Goal: Information Seeking & Learning: Learn about a topic

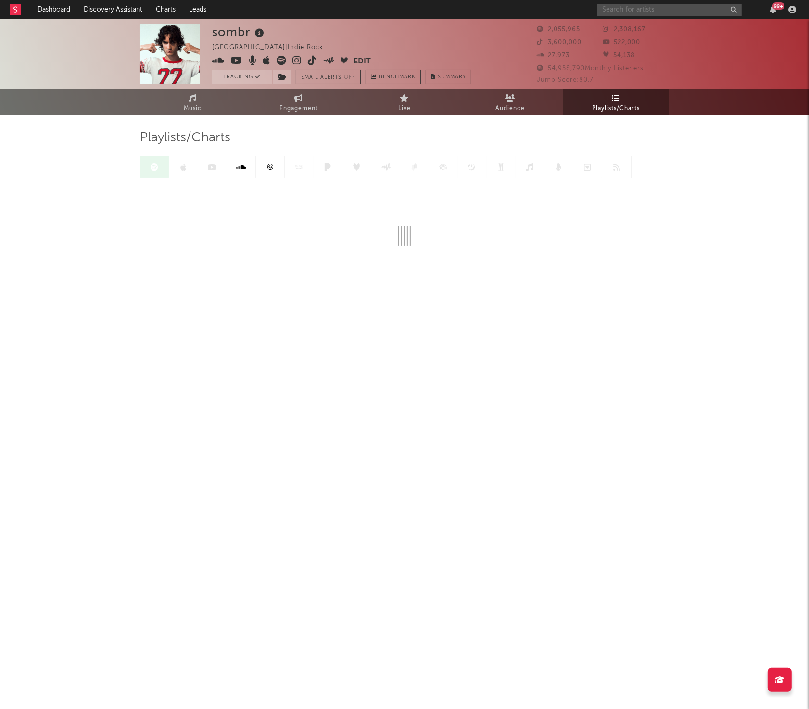
click at [615, 8] on input "text" at bounding box center [669, 10] width 144 height 12
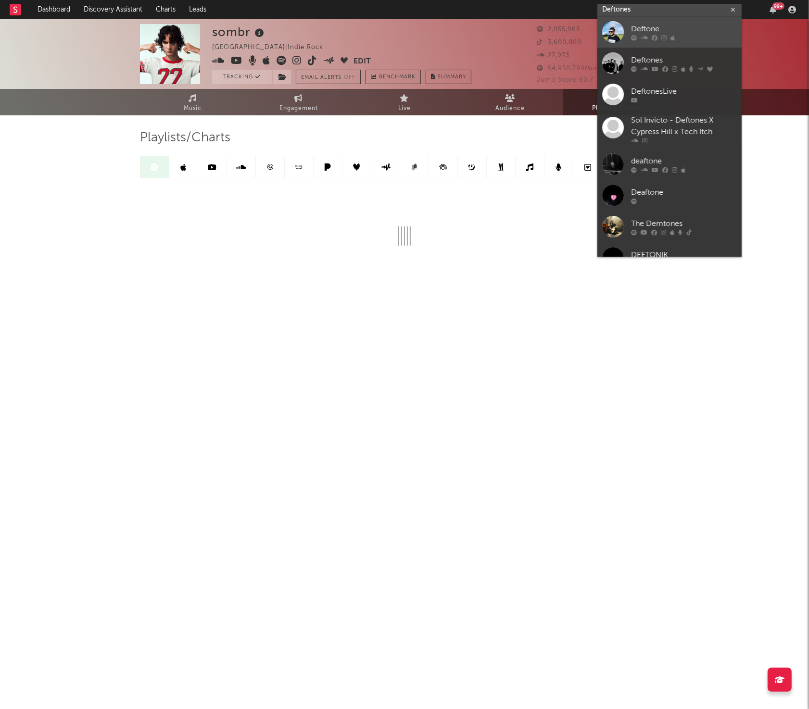
type input "Deftones"
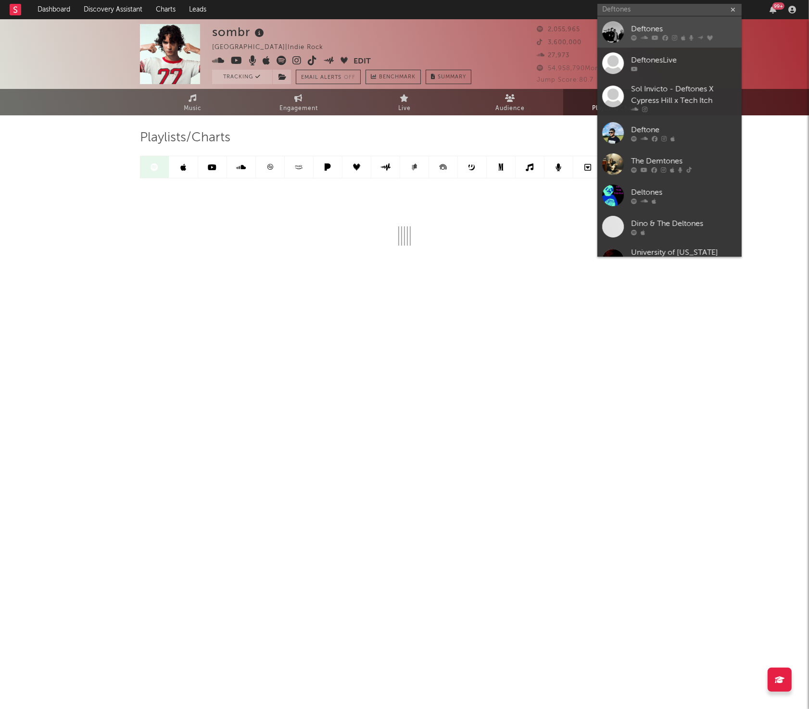
click at [613, 27] on div at bounding box center [613, 32] width 22 height 22
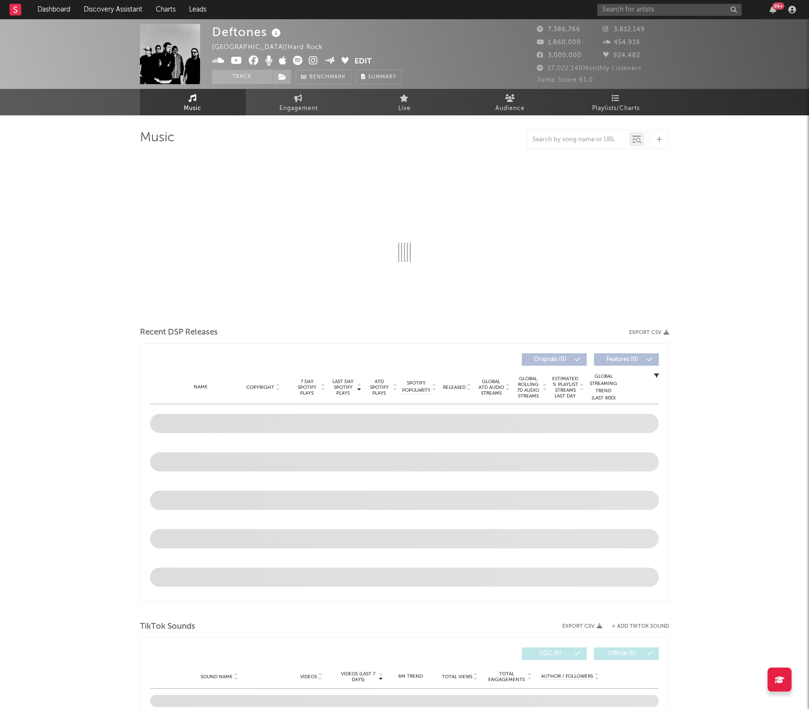
select select "6m"
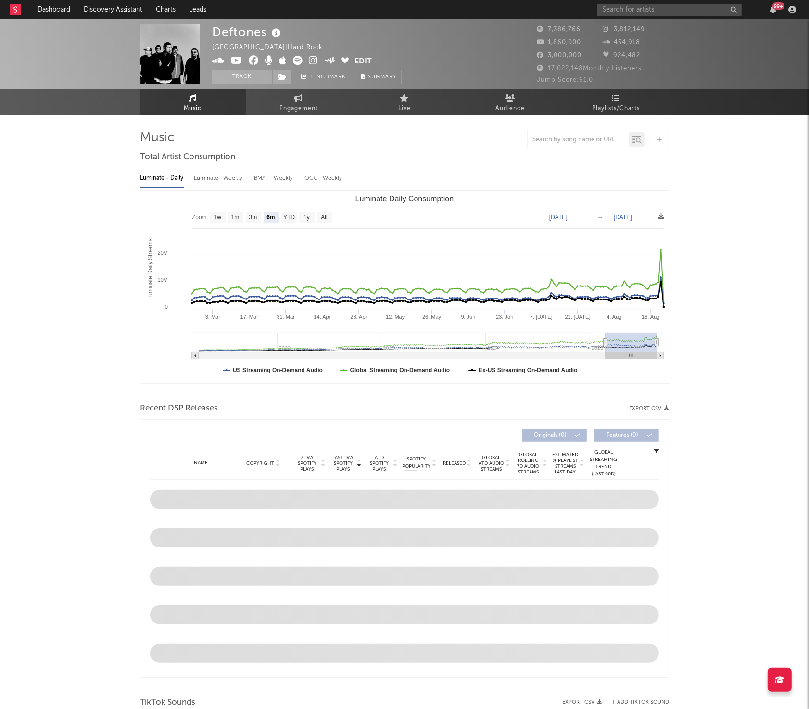
select select "6m"
click at [724, 246] on div "Deftones [GEOGRAPHIC_DATA] | Hard Rock Edit Track Benchmark Summary 7,386,766 3…" at bounding box center [404, 706] width 809 height 1375
